Goal: Task Accomplishment & Management: Complete application form

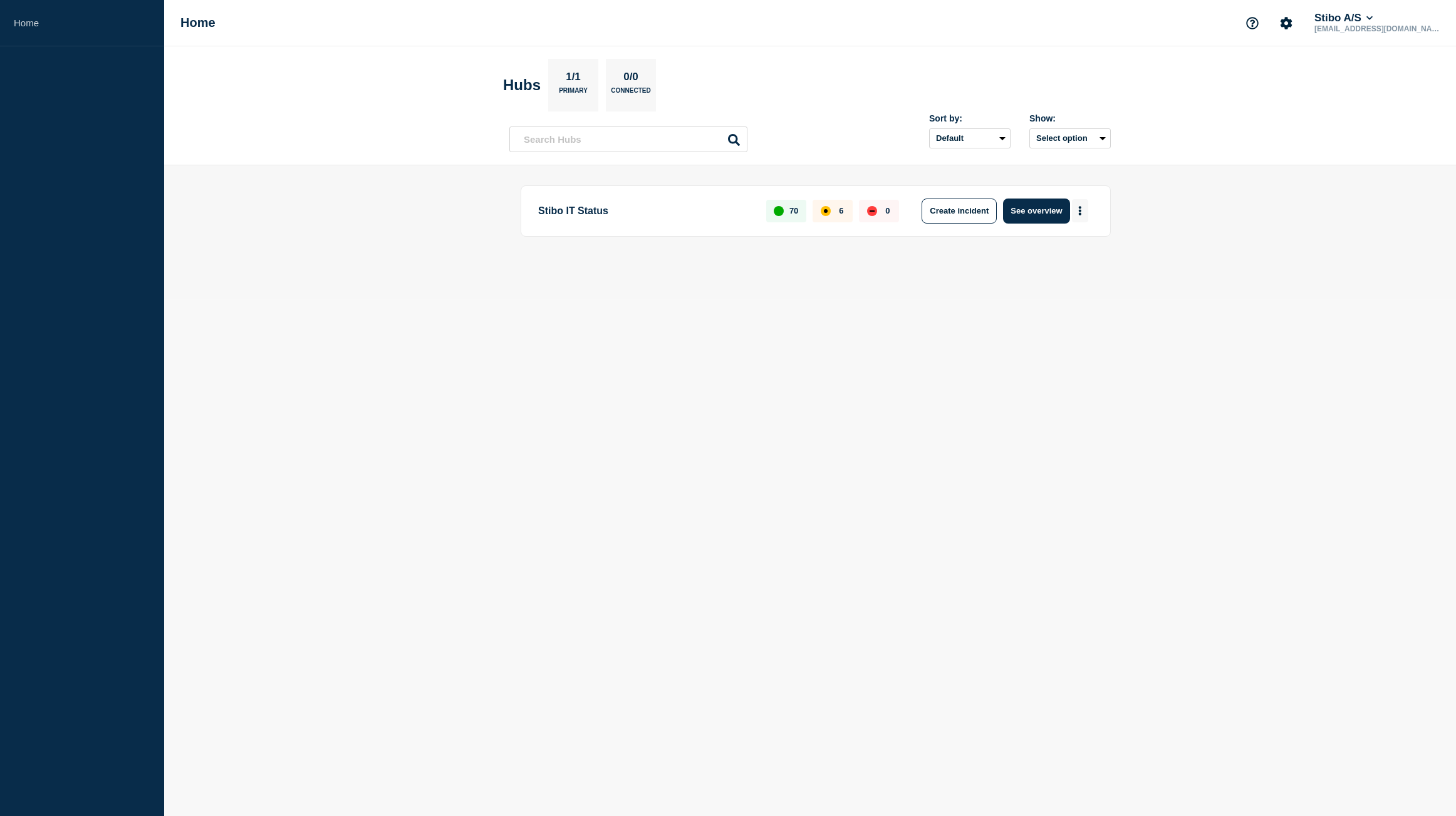
click at [1084, 211] on button "More actions" at bounding box center [1080, 210] width 16 height 23
click at [1085, 246] on button "Create maintenance" at bounding box center [1075, 248] width 85 height 10
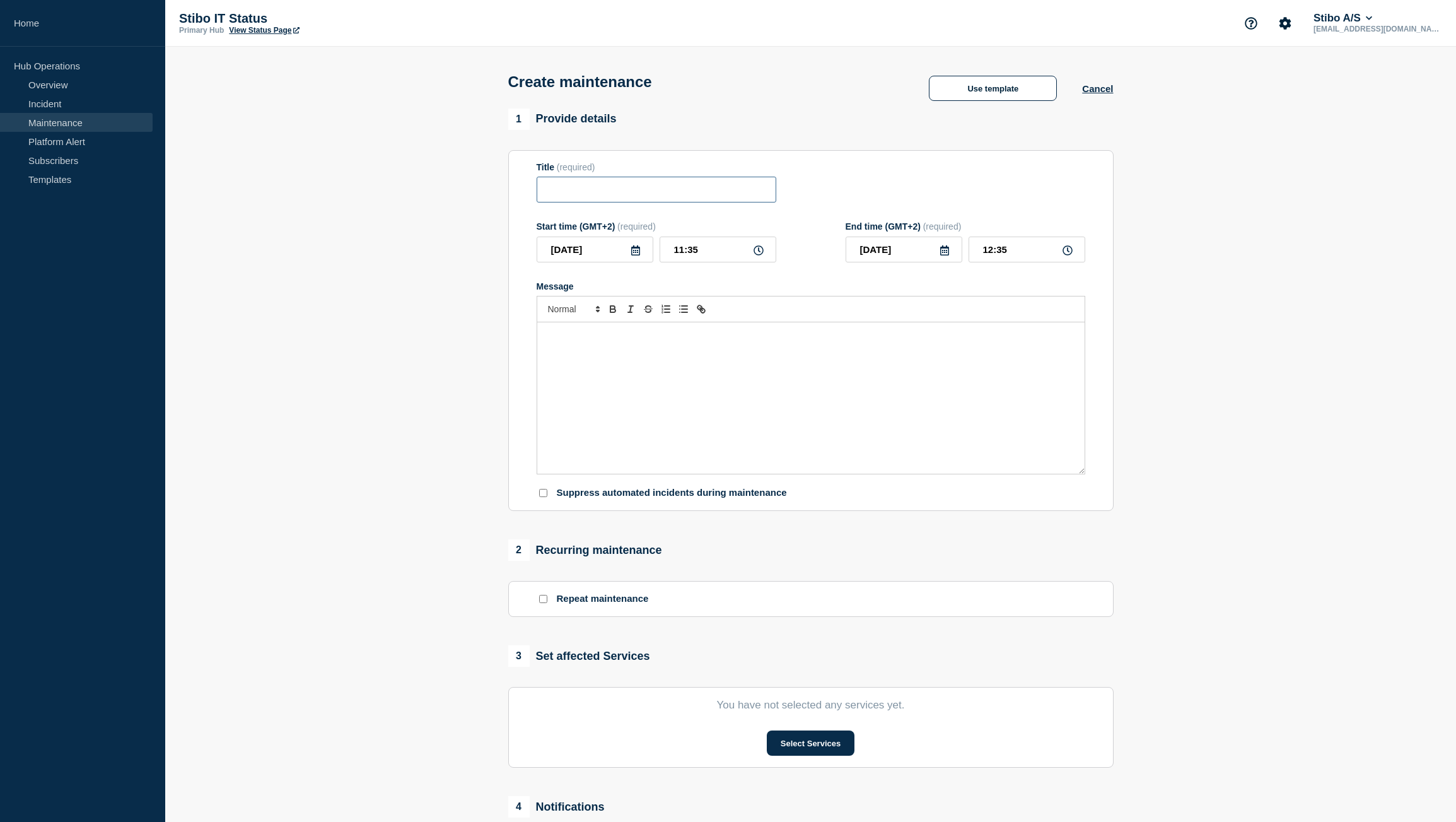
click at [691, 201] on input "Title" at bounding box center [657, 190] width 240 height 26
type input "BC14/PrintVis opdateres med nye funktioner"
click at [637, 250] on icon at bounding box center [636, 250] width 9 height 10
click at [615, 387] on div "24" at bounding box center [616, 388] width 18 height 18
type input "[DATE]"
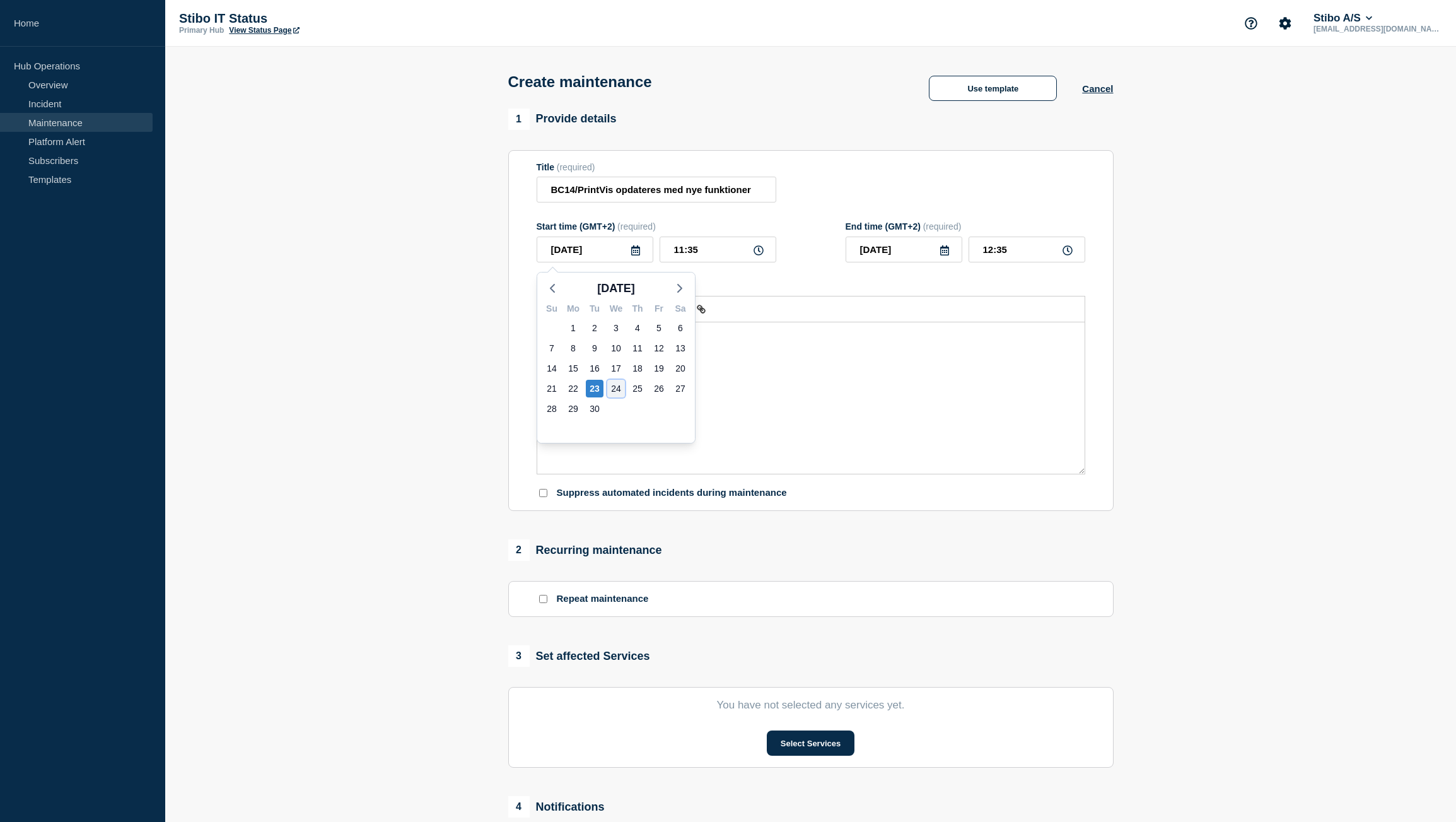
type input "[DATE]"
click at [705, 248] on input "11:35" at bounding box center [718, 249] width 117 height 26
drag, startPoint x: 705, startPoint y: 248, endPoint x: 662, endPoint y: 248, distance: 43.0
click at [662, 248] on input "11:35" at bounding box center [718, 249] width 117 height 26
type input "07:30"
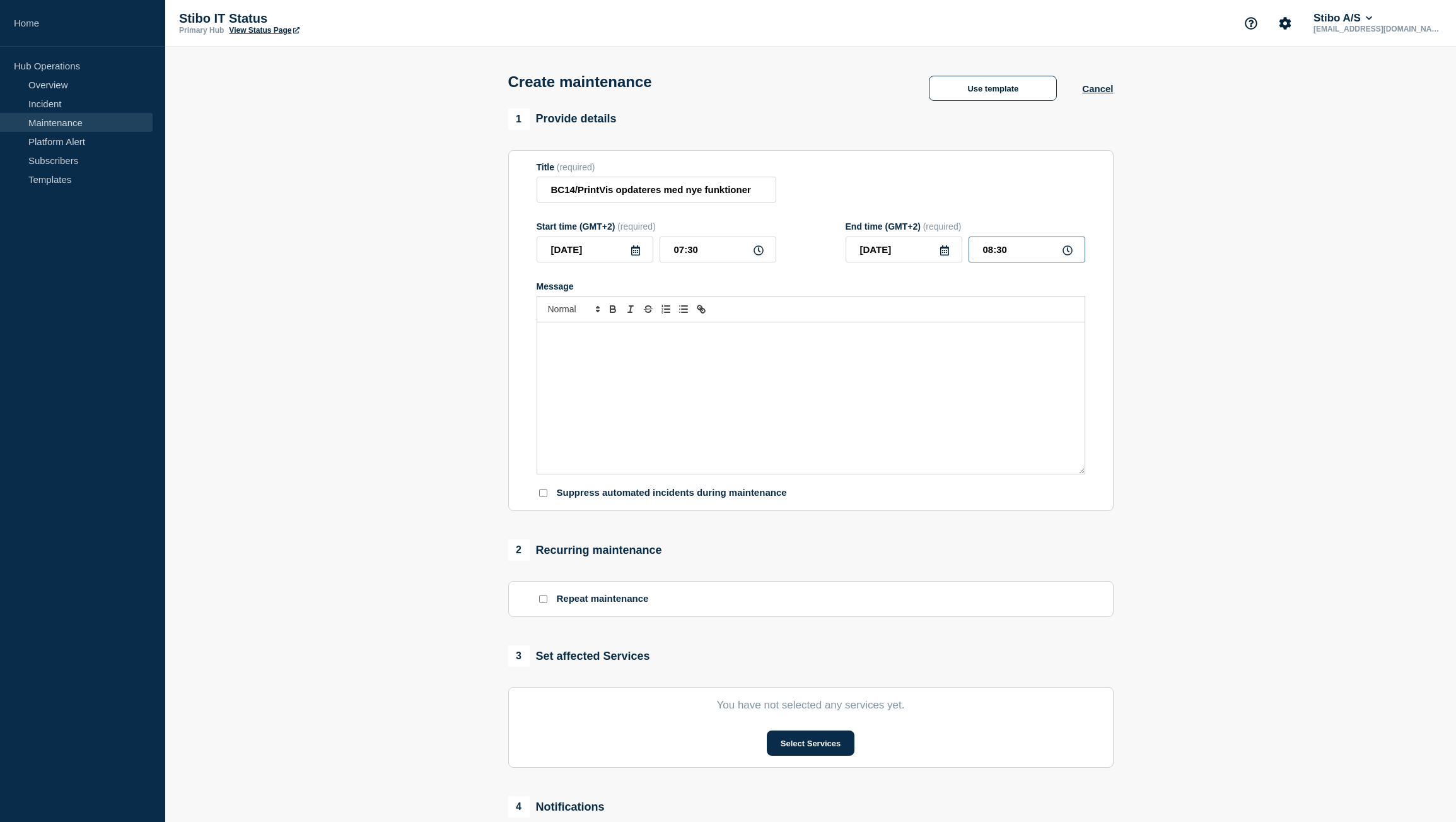
click at [1011, 255] on input "08:30" at bounding box center [1027, 249] width 117 height 26
type input "08:00"
click at [625, 339] on p "Message" at bounding box center [810, 335] width 529 height 11
click at [810, 748] on button "Select Services" at bounding box center [810, 743] width 88 height 26
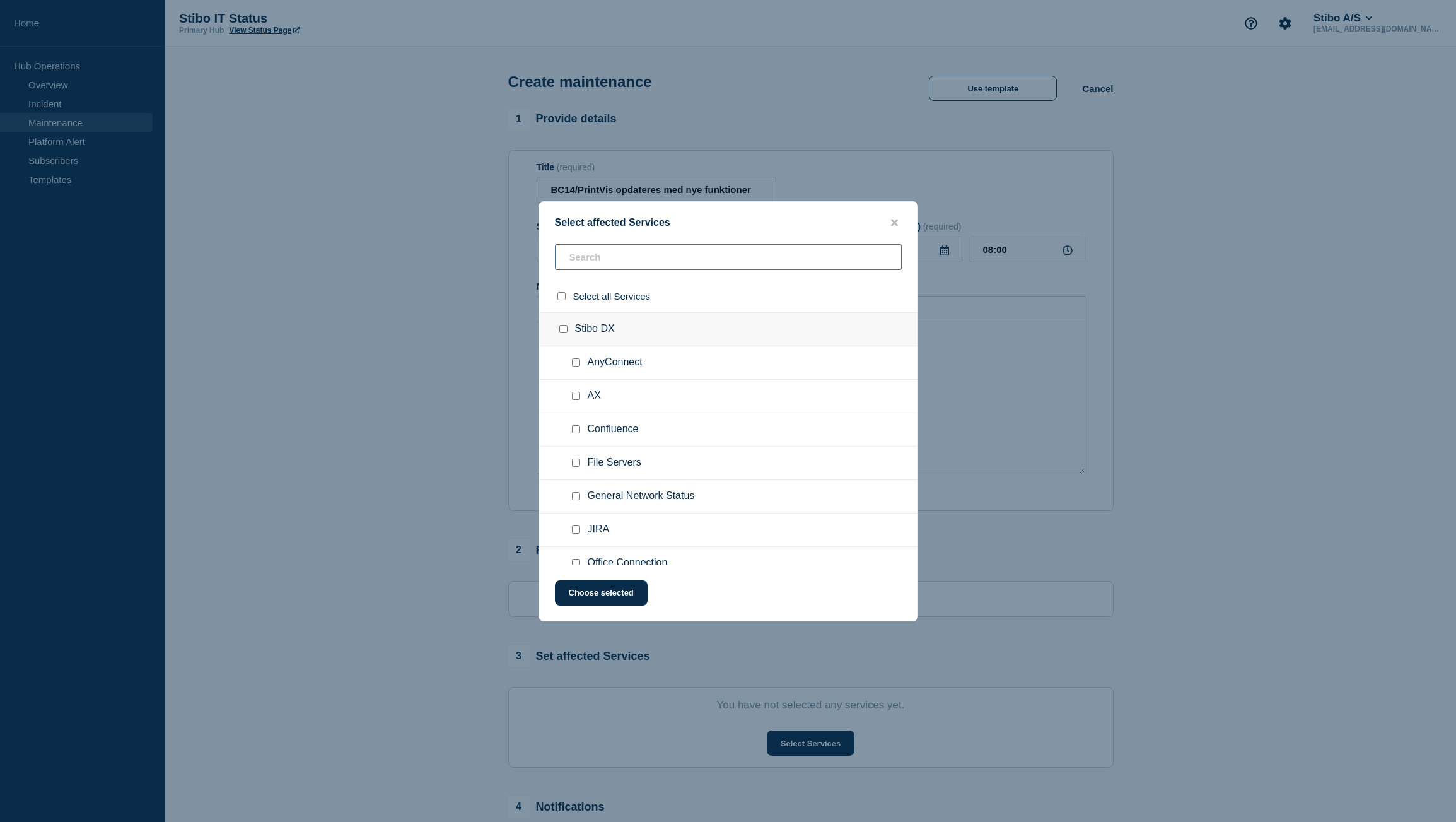
click at [637, 262] on input "text" at bounding box center [728, 257] width 347 height 26
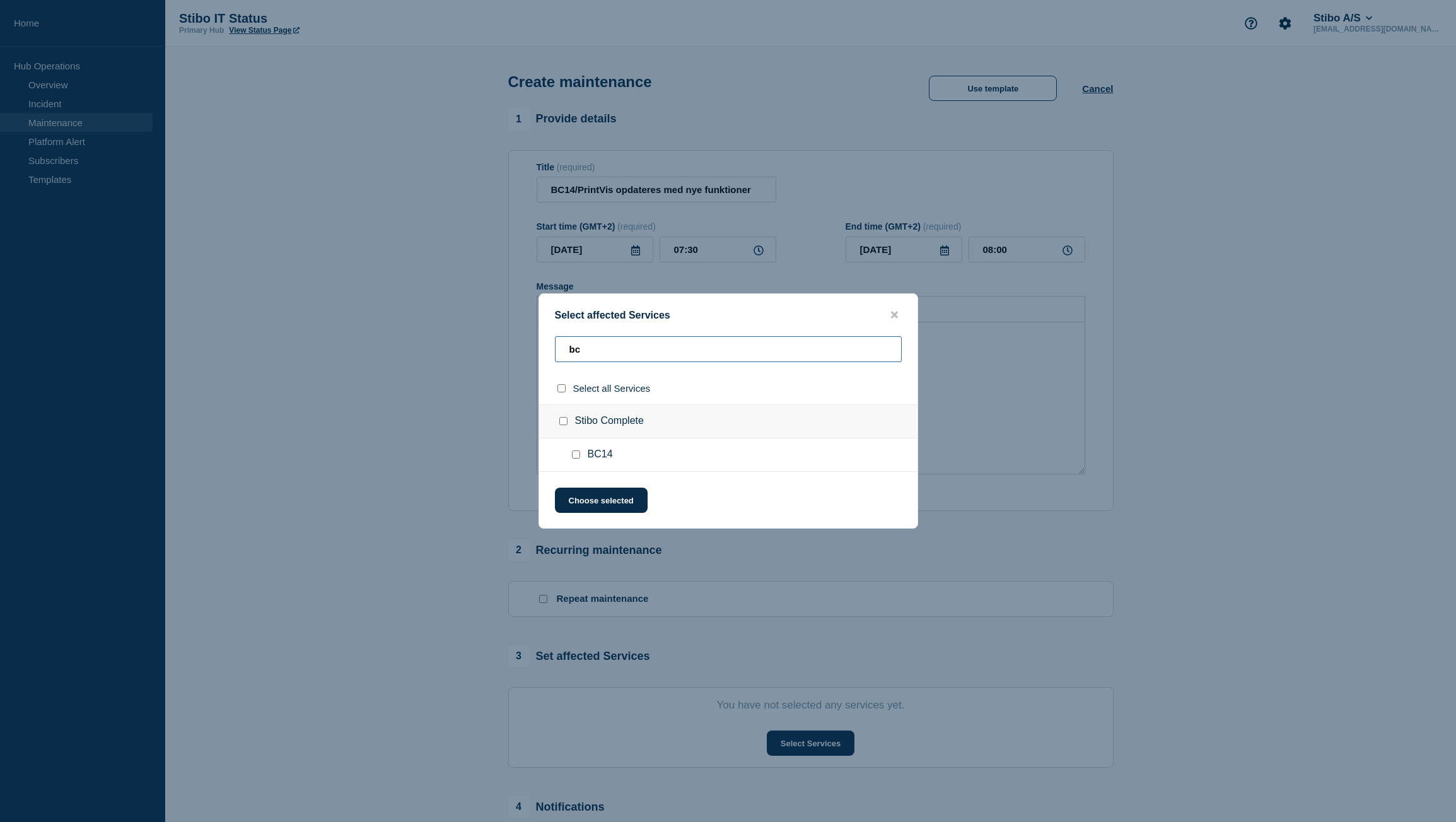
type input "bc"
click at [577, 457] on input "BC14 checkbox" at bounding box center [576, 454] width 8 height 8
checkbox input "true"
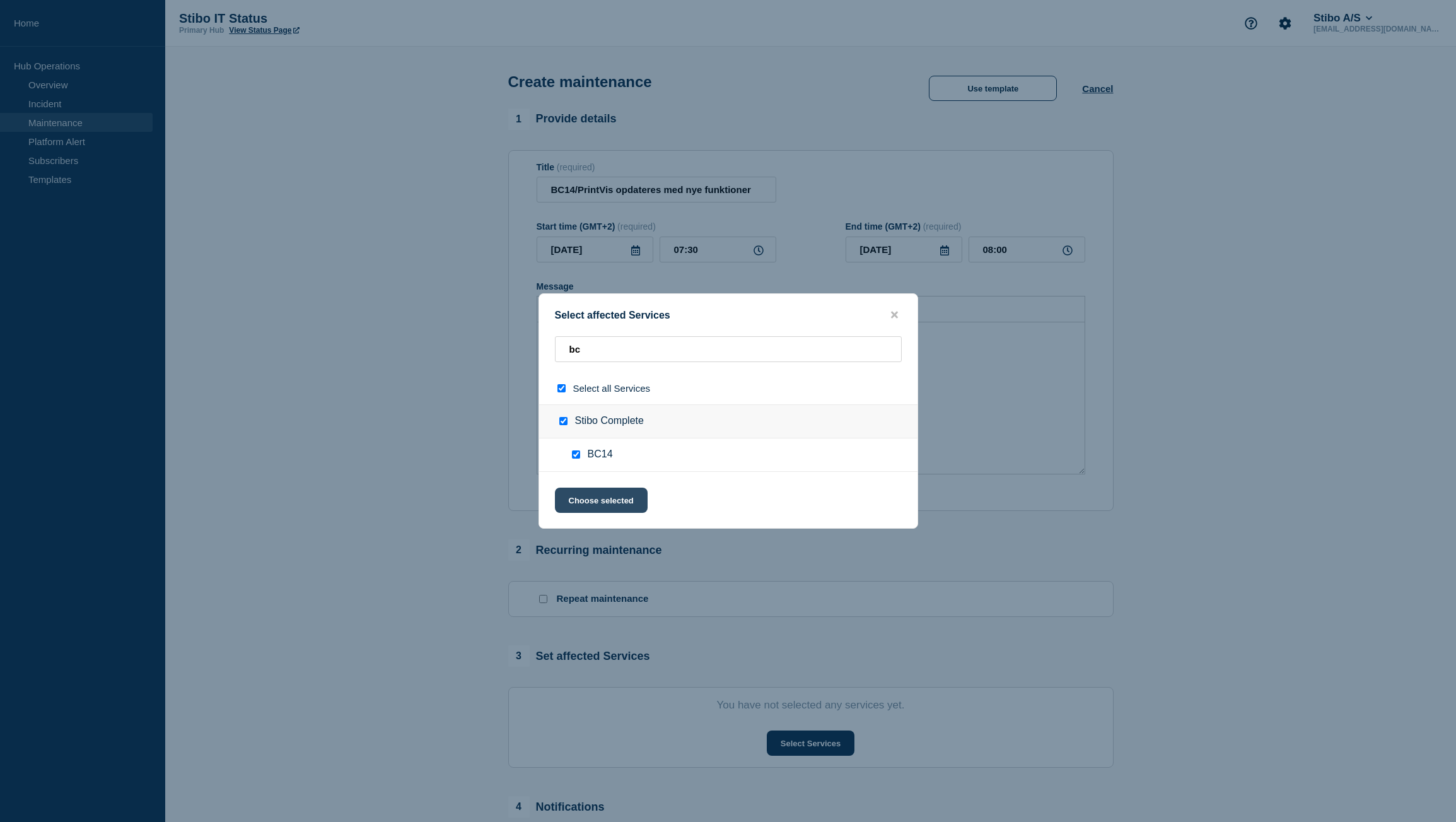
click at [600, 500] on button "Choose selected" at bounding box center [601, 500] width 93 height 26
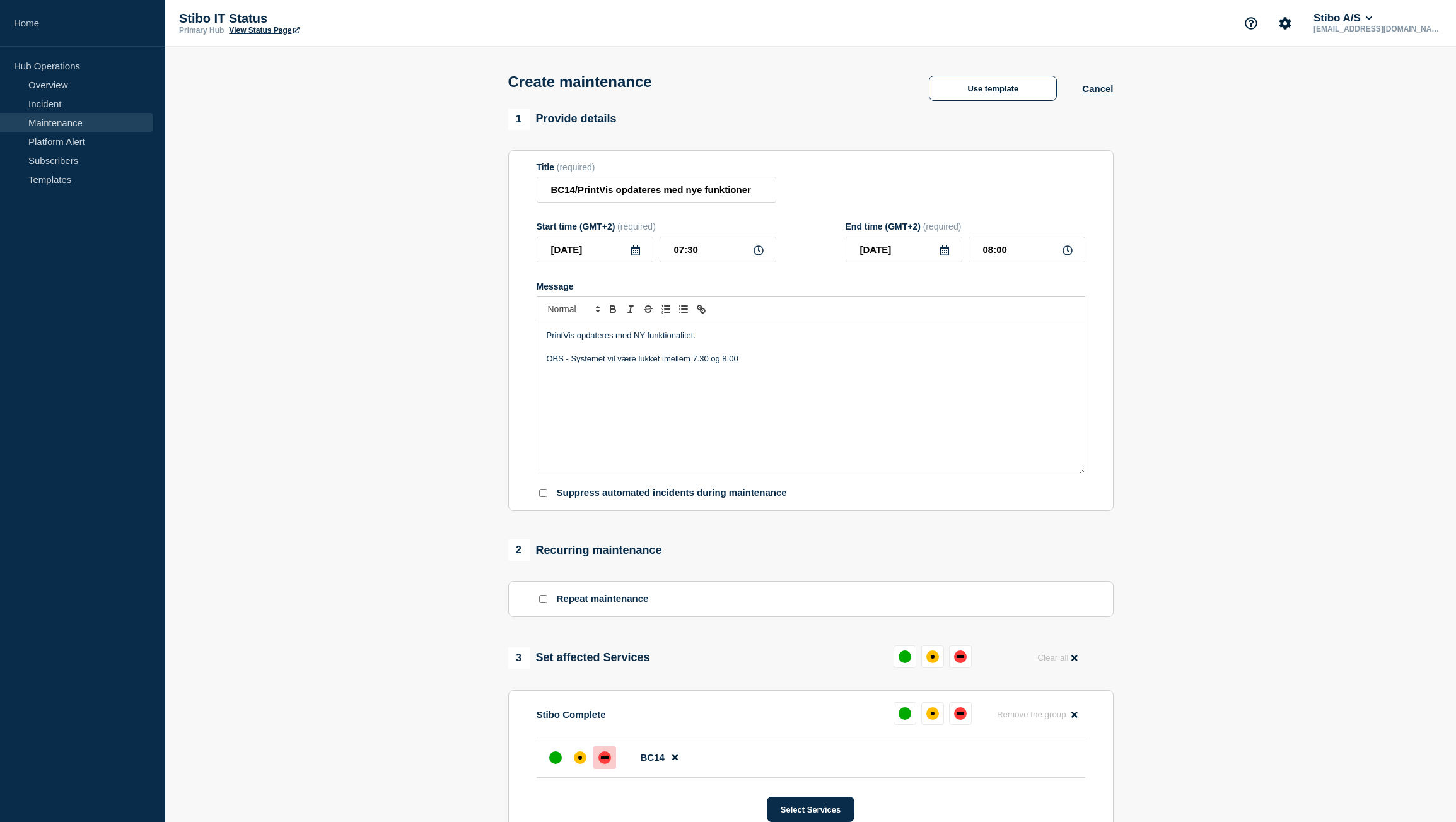
click at [605, 757] on div "down" at bounding box center [604, 758] width 13 height 13
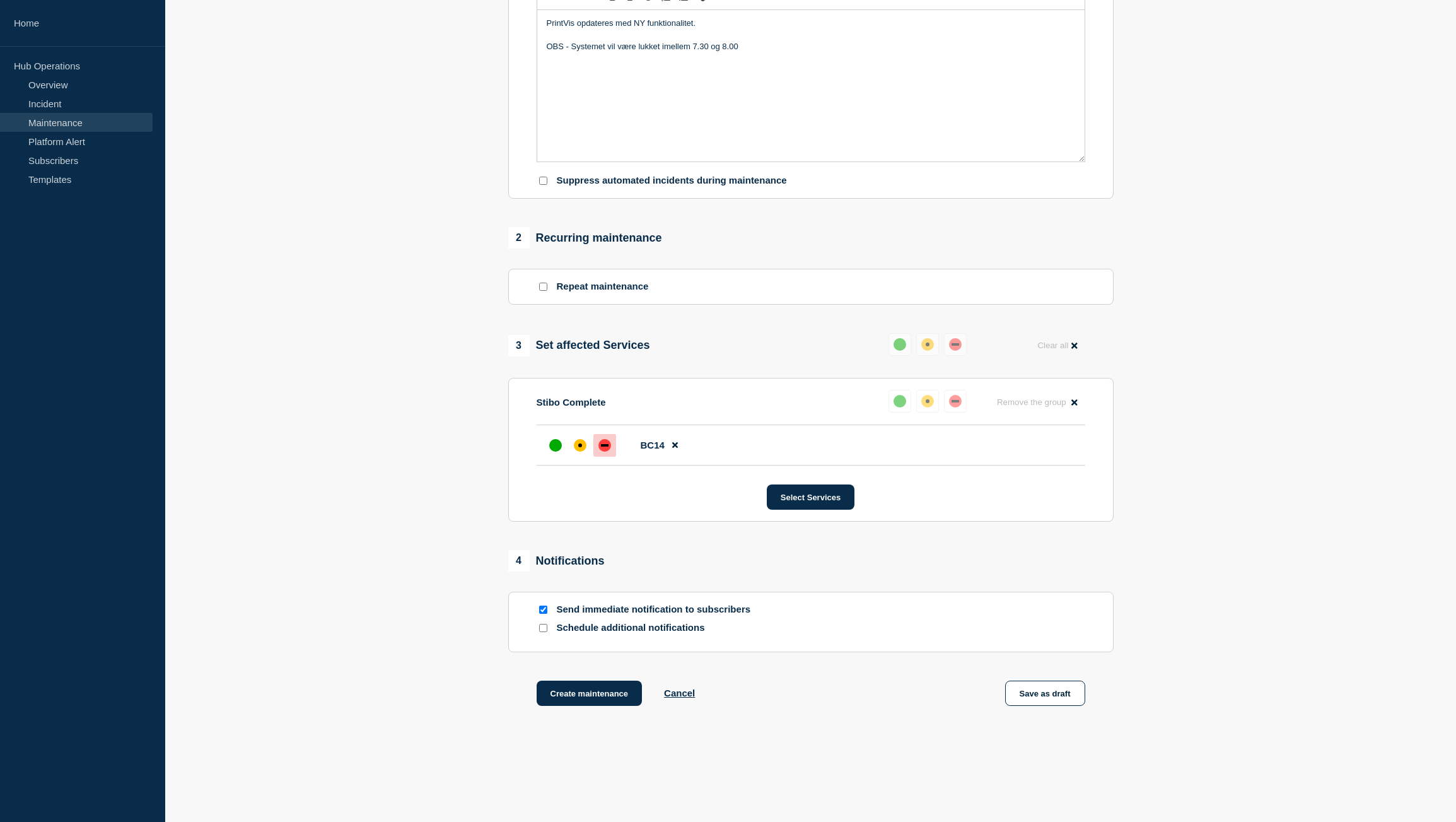
scroll to position [344, 0]
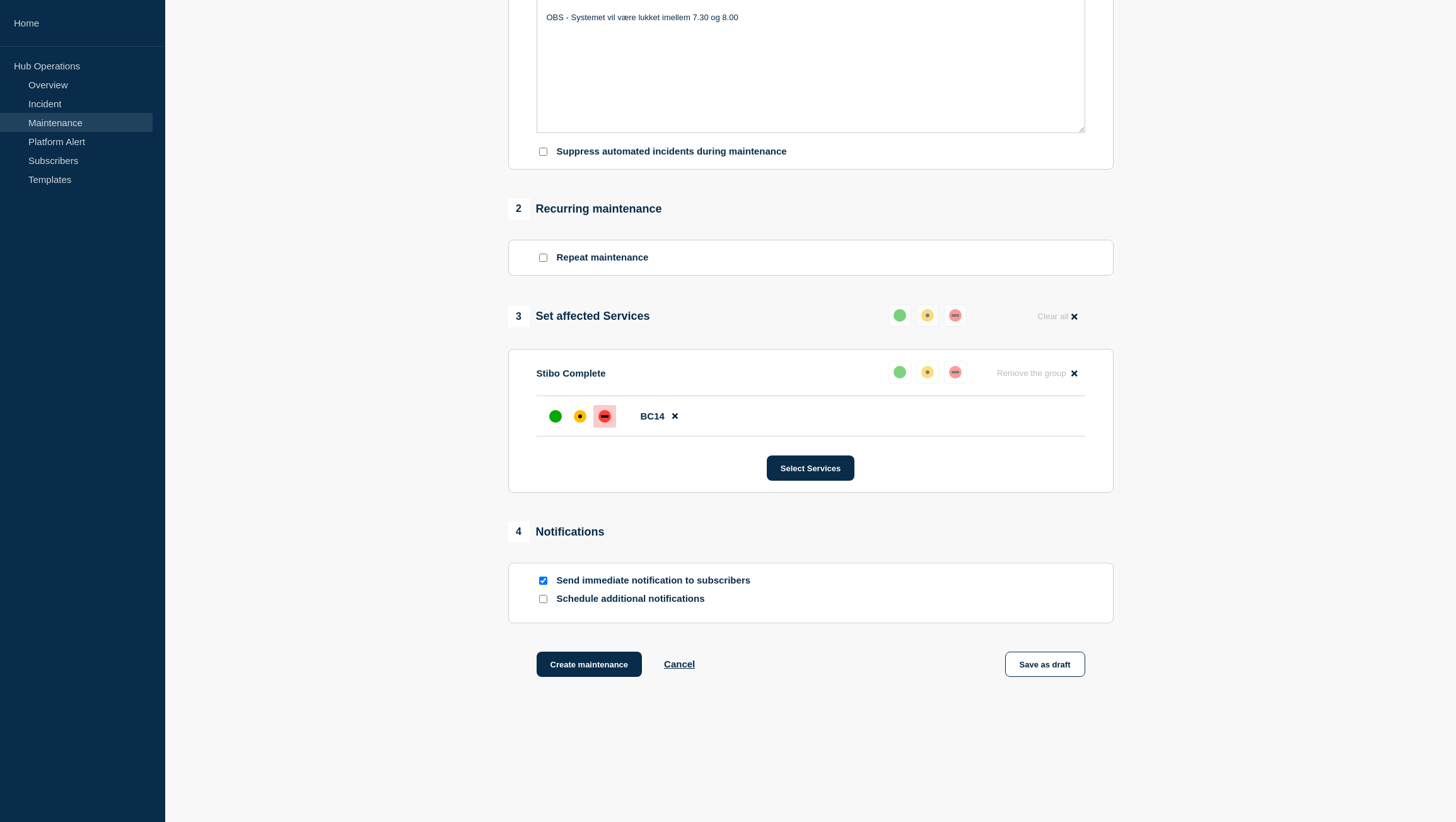
click at [543, 599] on input "Schedule additional notifications" at bounding box center [543, 598] width 8 height 8
checkbox input "true"
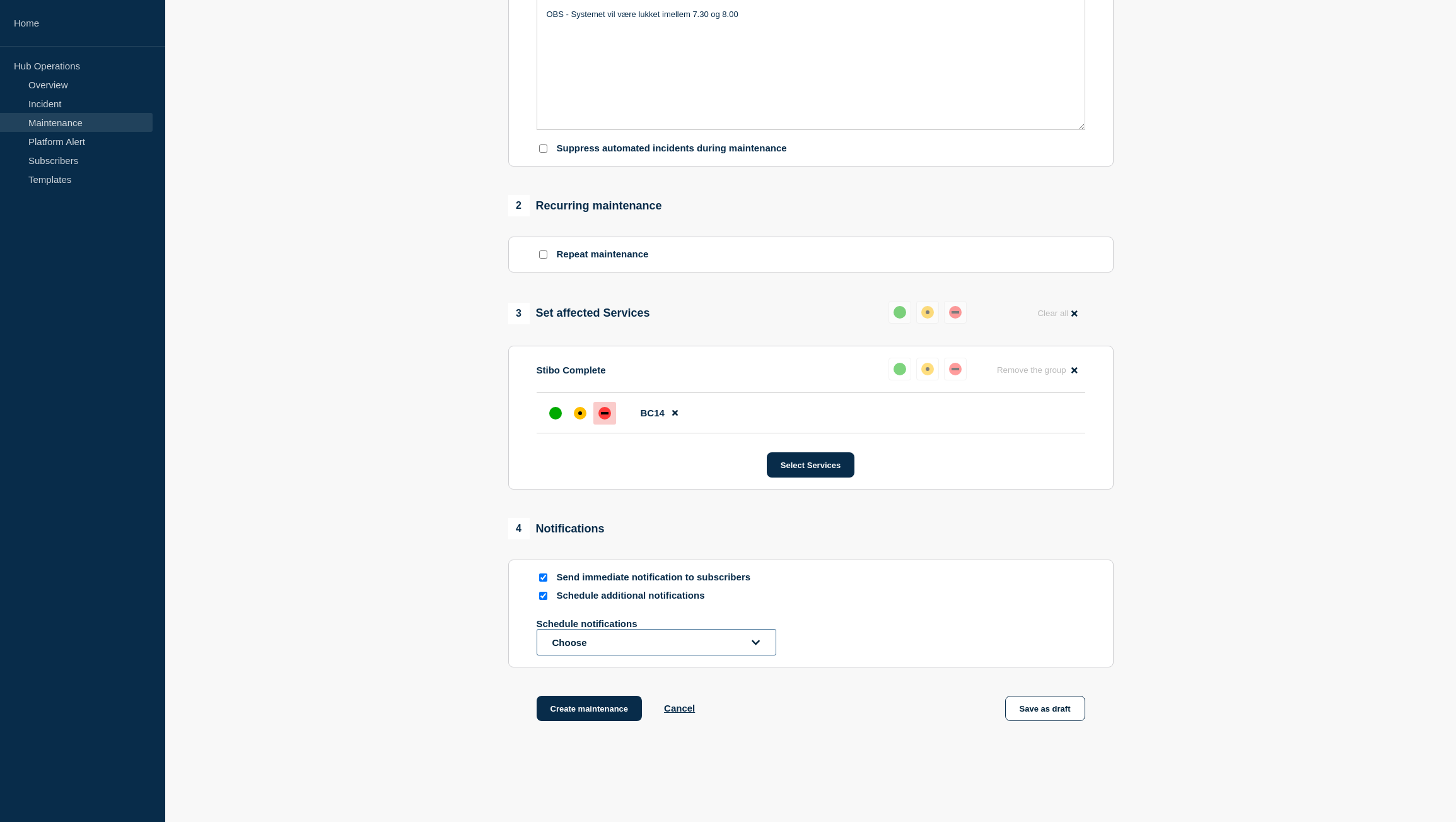
click at [760, 646] on button "Choose" at bounding box center [657, 642] width 240 height 26
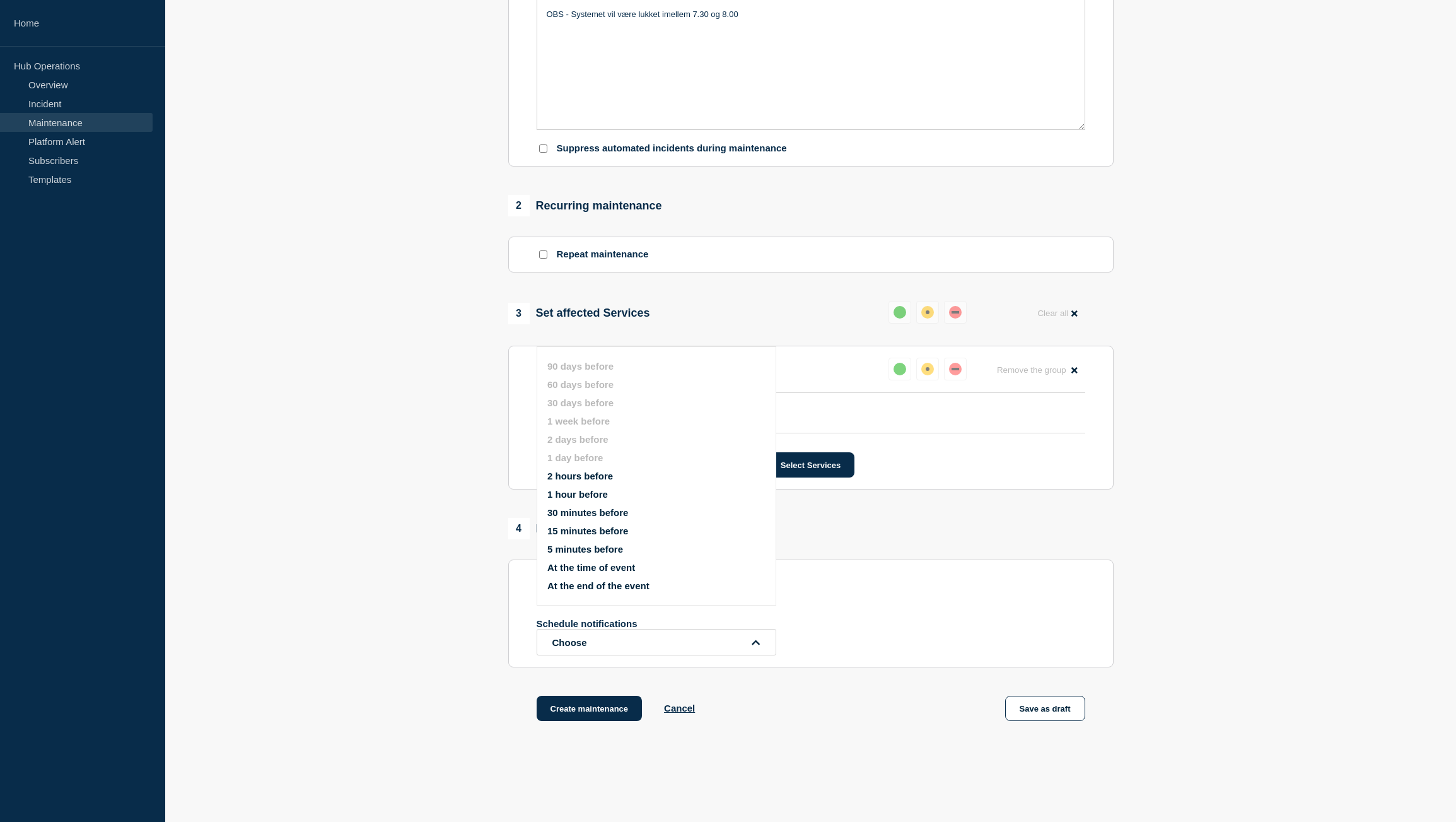
click at [613, 530] on button "15 minutes before" at bounding box center [588, 531] width 81 height 10
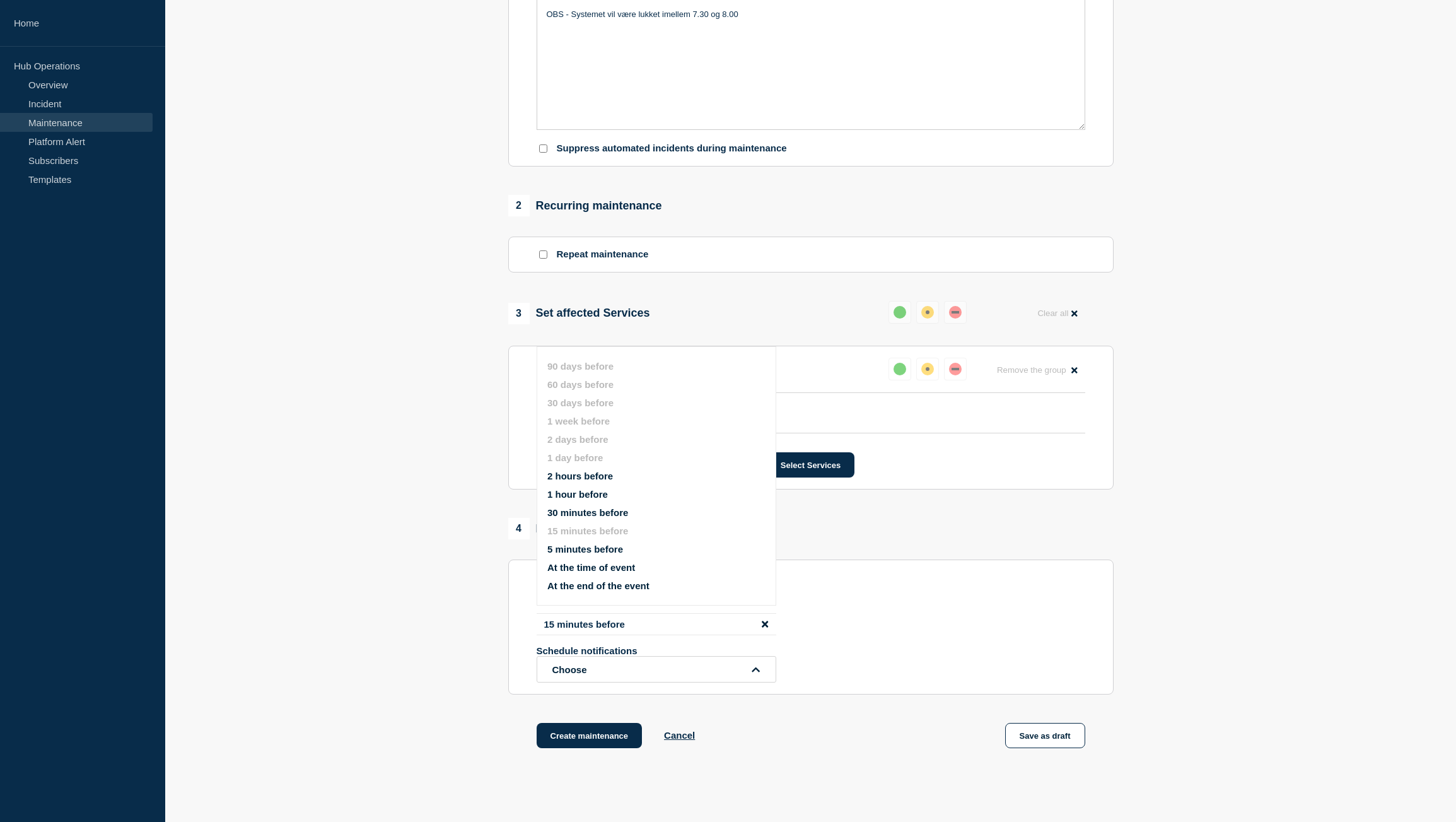
click at [834, 538] on div "4 Notifications" at bounding box center [811, 529] width 606 height 22
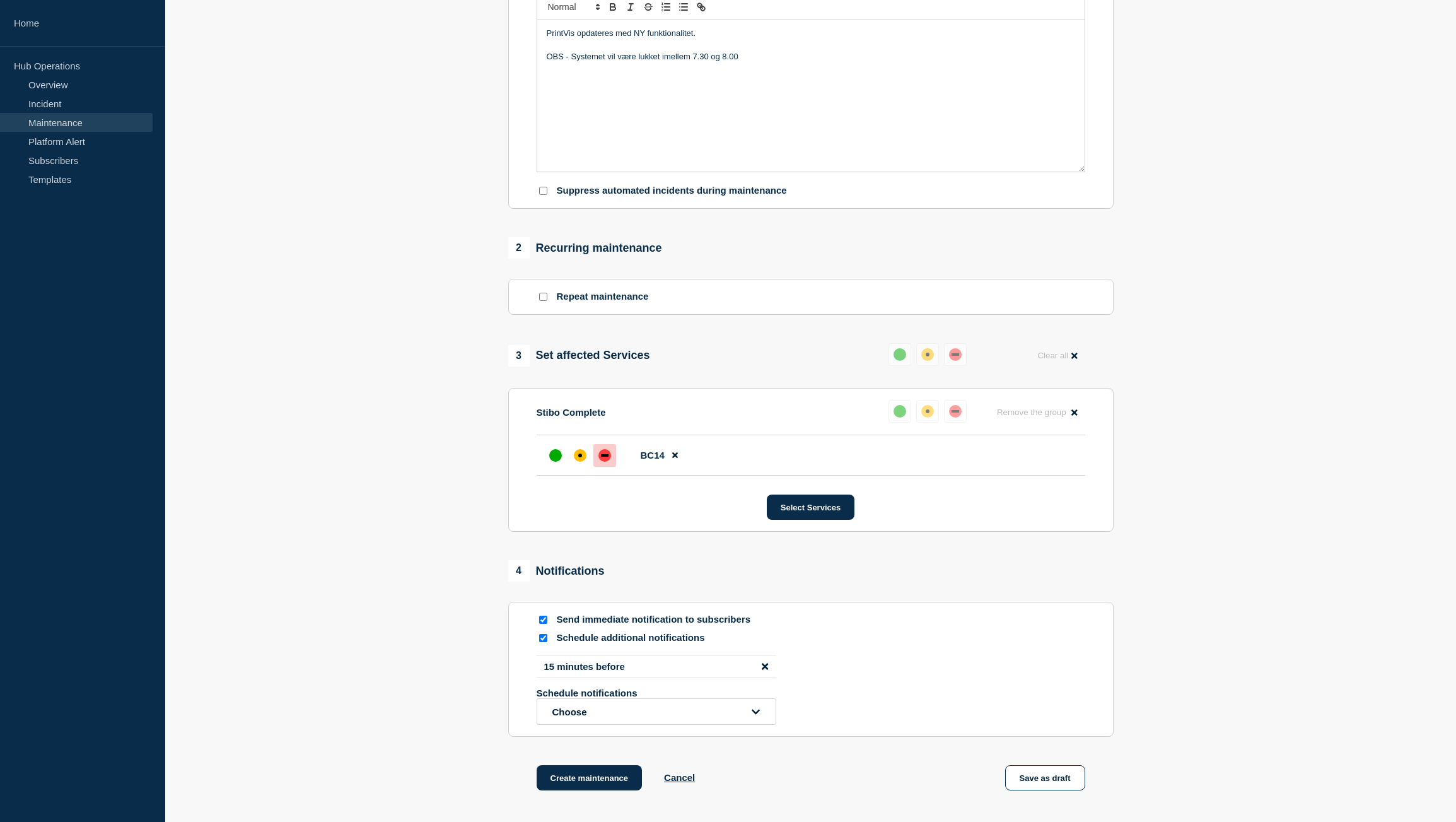
scroll to position [419, 0]
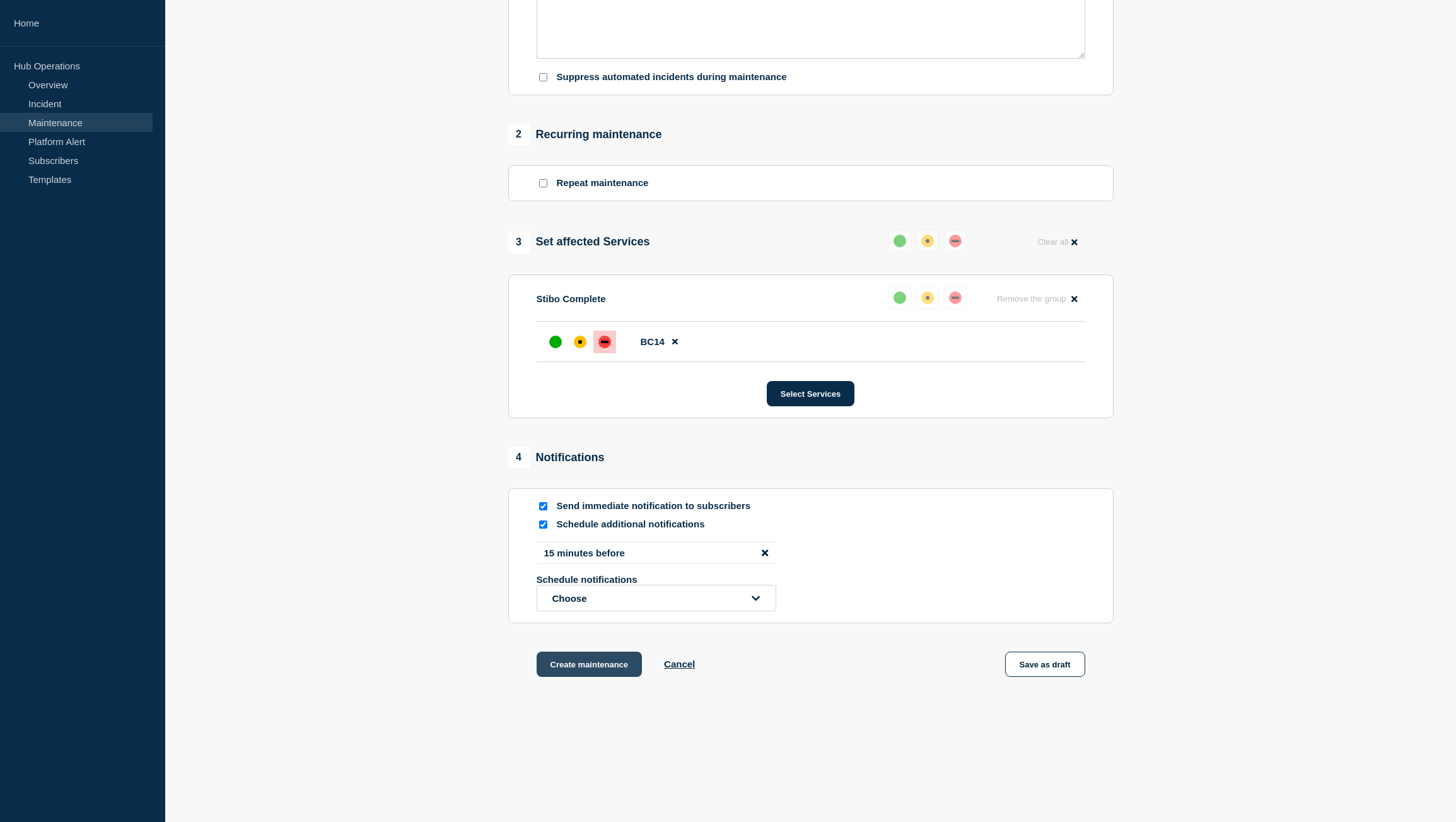
click at [602, 669] on button "Create maintenance" at bounding box center [589, 664] width 106 height 26
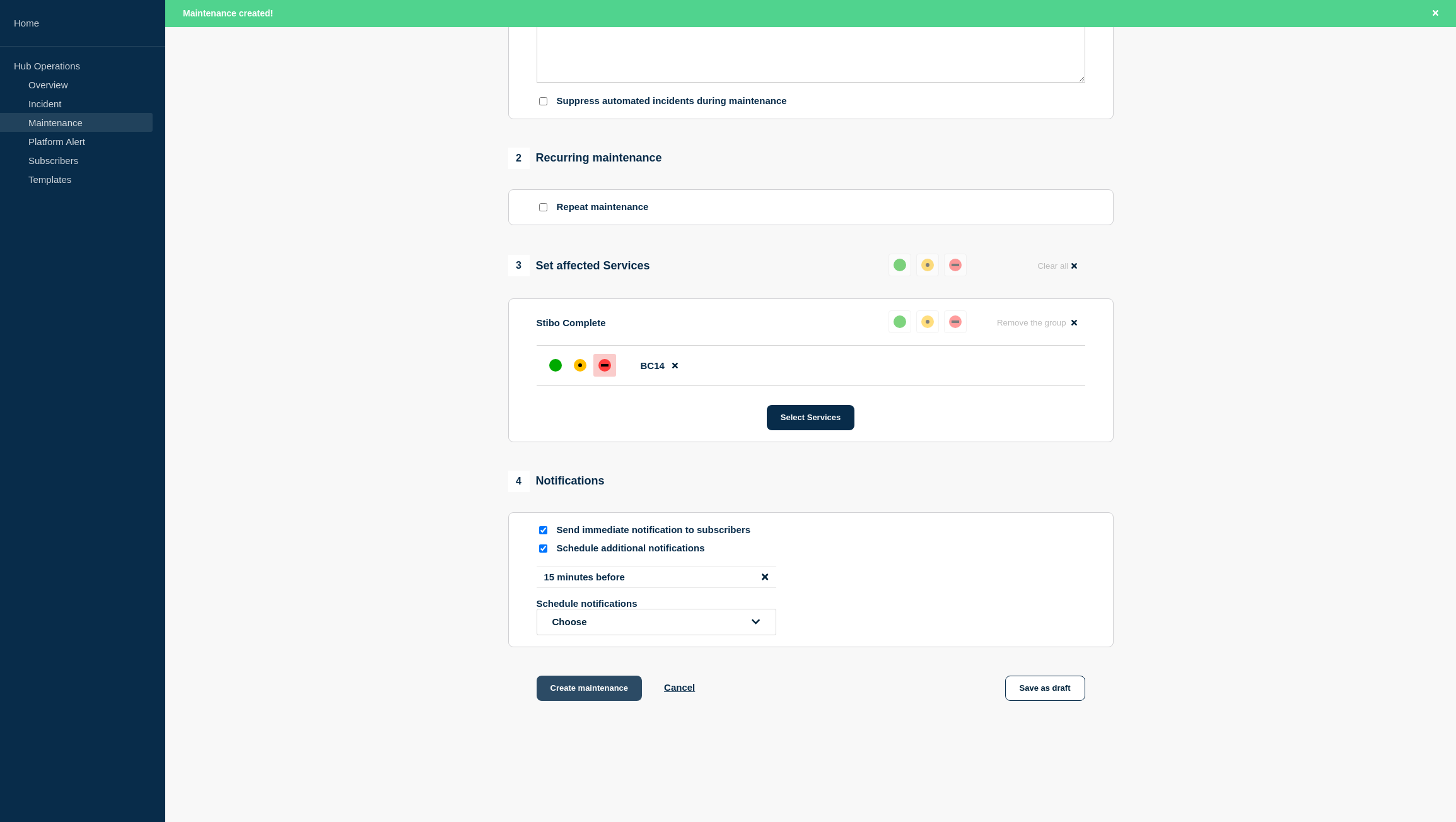
scroll to position [446, 0]
